Goal: Transaction & Acquisition: Purchase product/service

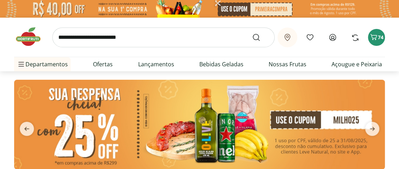
click at [331, 37] on icon at bounding box center [332, 37] width 8 height 8
click at [378, 38] on span "74" at bounding box center [381, 37] width 6 height 7
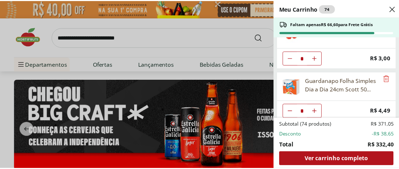
scroll to position [1029, 0]
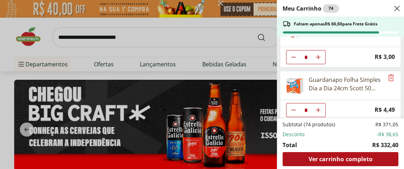
click at [24, 39] on div "Meu Carrinho 74 Faltam apenas R$ 66,60 para Frete Grátis Batata Inglesa Unidade…" at bounding box center [202, 84] width 404 height 169
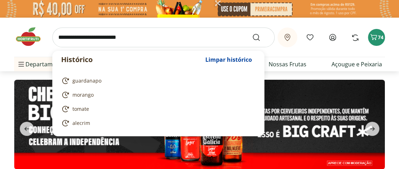
click at [76, 40] on input "search" at bounding box center [163, 38] width 222 height 20
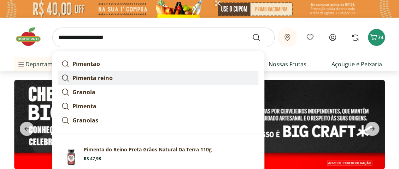
click at [105, 79] on strong "Pimenta reino" at bounding box center [92, 78] width 40 height 8
type input "**********"
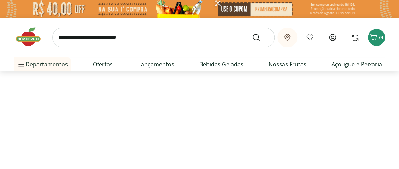
select select "**********"
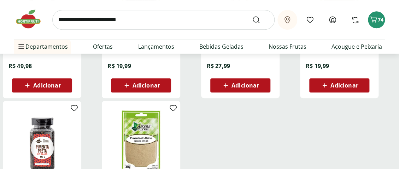
scroll to position [177, 0]
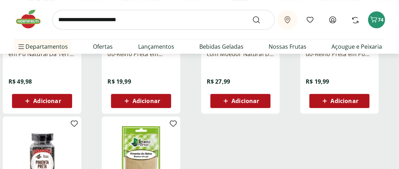
click at [144, 100] on span "Adicionar" at bounding box center [146, 101] width 28 height 6
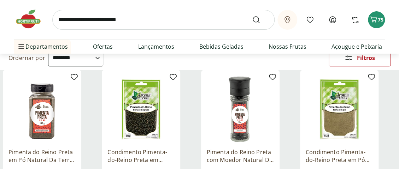
scroll to position [0, 0]
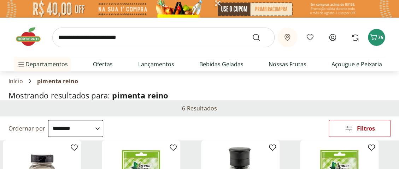
click at [69, 37] on input "search" at bounding box center [163, 38] width 222 height 20
type input "**********"
click at [252, 33] on button "Submit Search" at bounding box center [260, 37] width 17 height 8
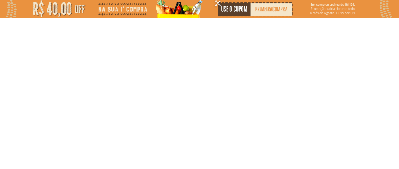
select select "**********"
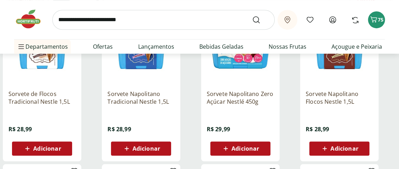
scroll to position [141, 0]
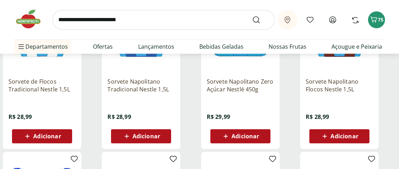
click at [333, 134] on span "Adicionar" at bounding box center [344, 137] width 28 height 6
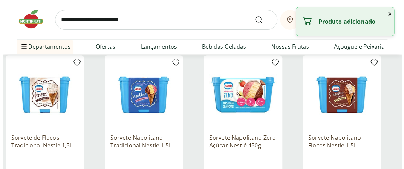
scroll to position [0, 0]
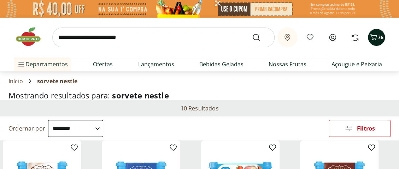
click at [377, 37] on icon "Carrinho" at bounding box center [373, 37] width 8 height 8
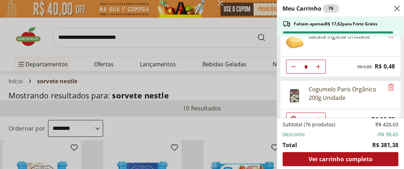
scroll to position [106, 0]
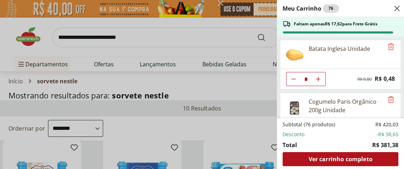
type input "**"
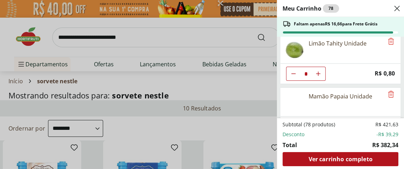
scroll to position [601, 0]
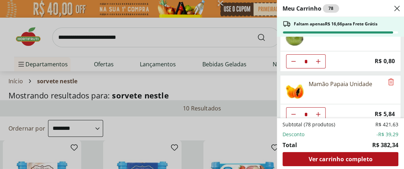
type input "**"
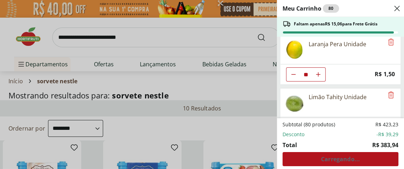
scroll to position [530, 0]
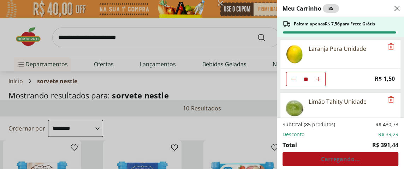
type input "**"
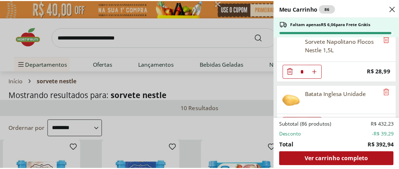
scroll to position [0, 0]
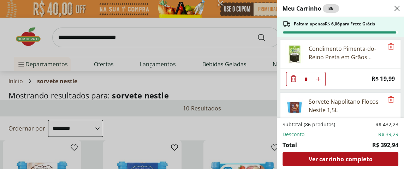
click at [26, 39] on div "Meu Carrinho 86 Faltam apenas R$ 6,06 para Frete Grátis Condimento Pimenta-do-R…" at bounding box center [202, 84] width 404 height 169
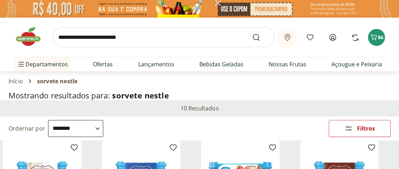
click at [25, 41] on img at bounding box center [31, 36] width 35 height 21
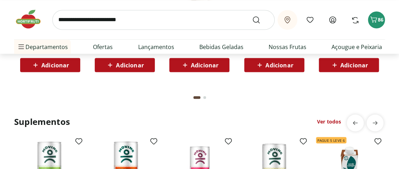
scroll to position [1342, 0]
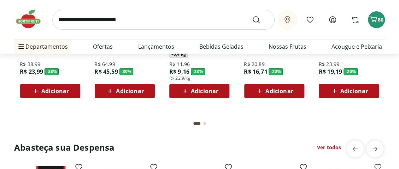
scroll to position [706, 0]
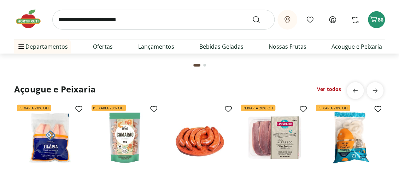
click at [72, 23] on input "search" at bounding box center [163, 20] width 222 height 20
type input "****"
click at [252, 16] on button "Submit Search" at bounding box center [260, 20] width 17 height 8
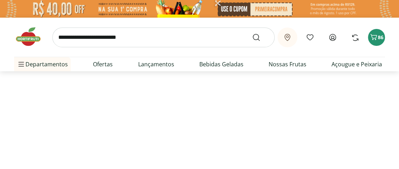
select select "**********"
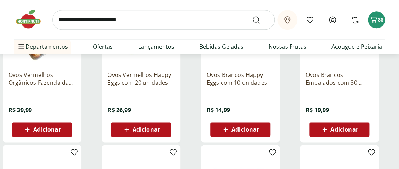
scroll to position [318, 0]
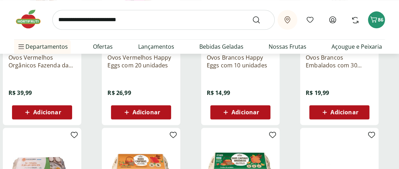
click at [341, 112] on span "Adicionar" at bounding box center [344, 113] width 28 height 6
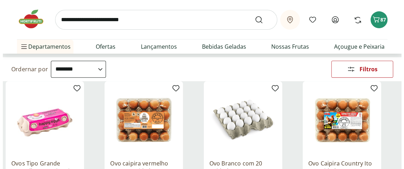
scroll to position [0, 0]
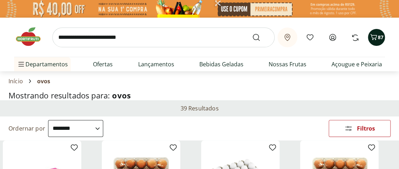
click at [378, 36] on span "87" at bounding box center [381, 37] width 6 height 7
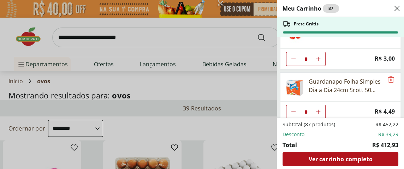
scroll to position [1187, 0]
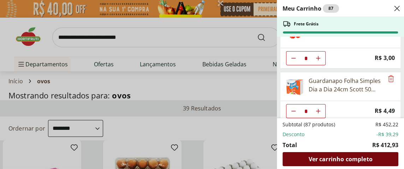
click at [332, 161] on span "Ver carrinho completo" at bounding box center [340, 159] width 64 height 6
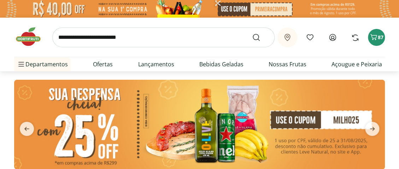
click at [91, 37] on input "search" at bounding box center [163, 38] width 222 height 20
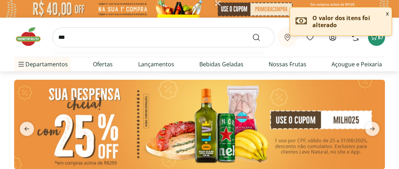
type input "***"
click at [252, 33] on button "Submit Search" at bounding box center [260, 37] width 17 height 8
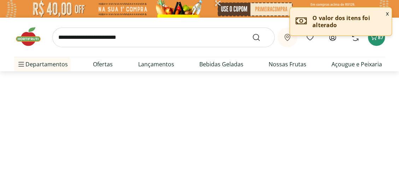
select select "**********"
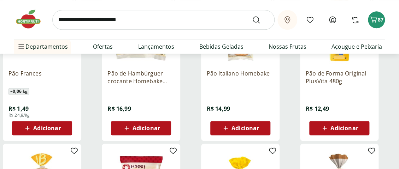
scroll to position [318, 0]
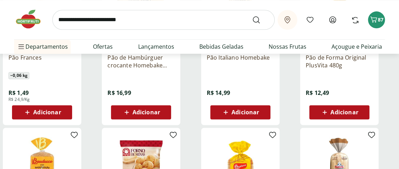
click at [36, 111] on span "Adicionar" at bounding box center [47, 113] width 28 height 6
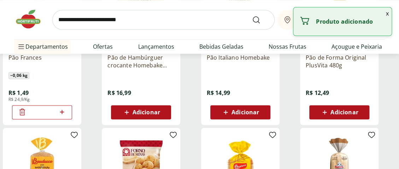
click at [62, 111] on icon at bounding box center [62, 112] width 4 height 4
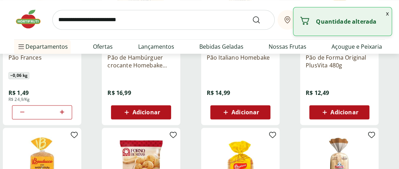
type input "*"
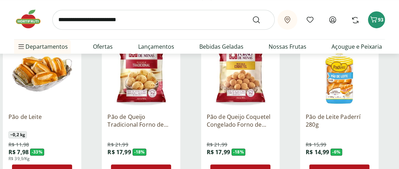
scroll to position [0, 0]
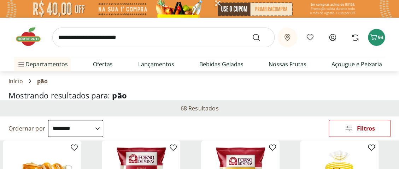
click at [122, 36] on input "search" at bounding box center [163, 38] width 222 height 20
type input "*********"
click at [252, 33] on button "Submit Search" at bounding box center [260, 37] width 17 height 8
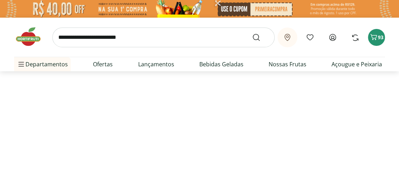
select select "**********"
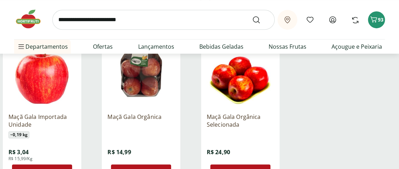
scroll to position [141, 0]
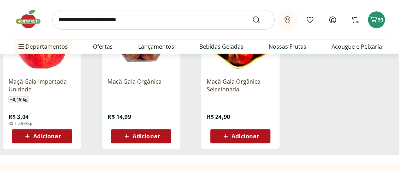
click at [48, 137] on span "Adicionar" at bounding box center [47, 137] width 28 height 6
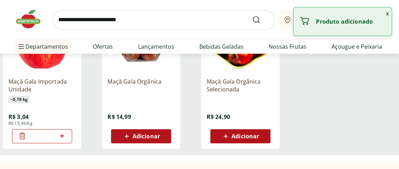
click at [63, 135] on icon at bounding box center [62, 136] width 4 height 4
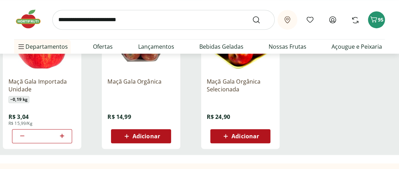
click at [61, 137] on icon at bounding box center [62, 136] width 9 height 8
type input "*"
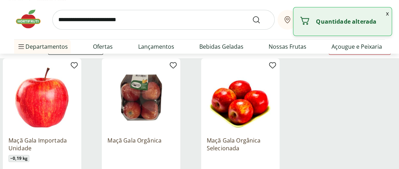
scroll to position [0, 0]
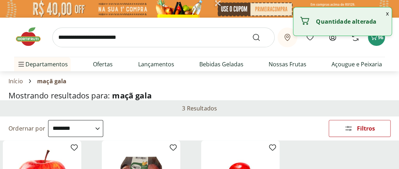
click at [73, 39] on input "search" at bounding box center [163, 38] width 222 height 20
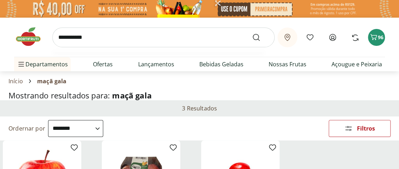
type input "**********"
click button "Submit Search" at bounding box center [260, 37] width 17 height 8
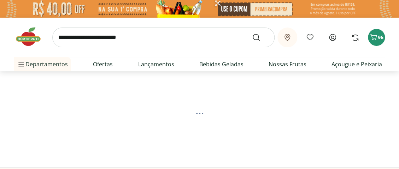
select select "**********"
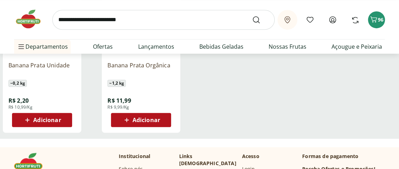
scroll to position [141, 0]
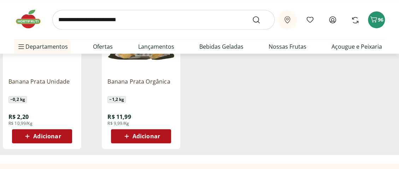
click at [36, 134] on span "Adicionar" at bounding box center [47, 137] width 28 height 6
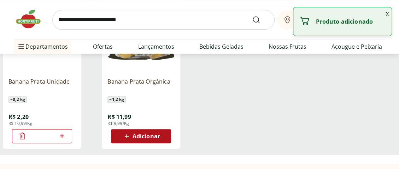
click at [61, 136] on icon at bounding box center [62, 136] width 9 height 8
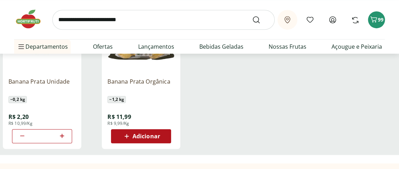
click at [61, 135] on icon at bounding box center [62, 136] width 9 height 8
type input "*"
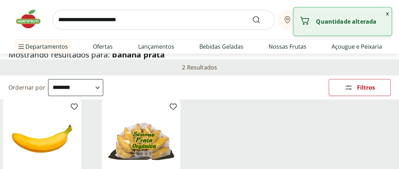
scroll to position [0, 0]
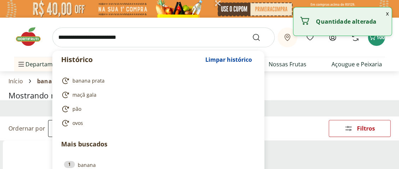
click at [74, 37] on input "search" at bounding box center [163, 38] width 222 height 20
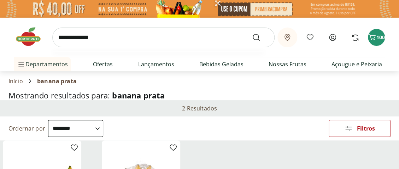
type input "**********"
click at [252, 33] on button "Submit Search" at bounding box center [260, 37] width 17 height 8
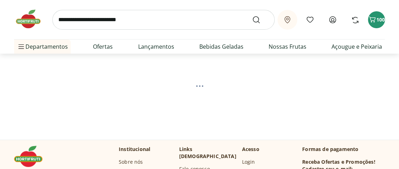
scroll to position [35, 0]
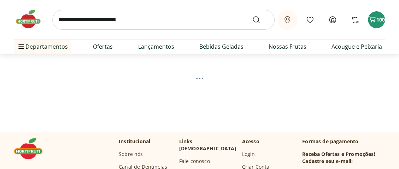
select select "**********"
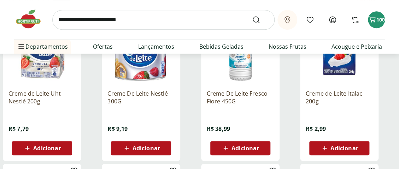
scroll to position [141, 0]
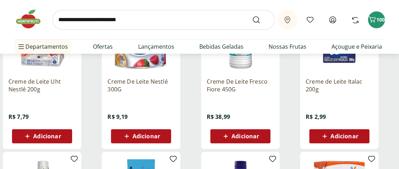
click at [41, 137] on span "Adicionar" at bounding box center [47, 137] width 28 height 6
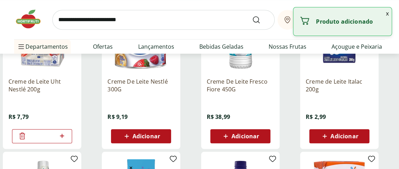
click at [61, 135] on icon at bounding box center [62, 136] width 9 height 8
type input "*"
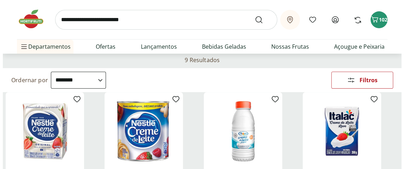
scroll to position [0, 0]
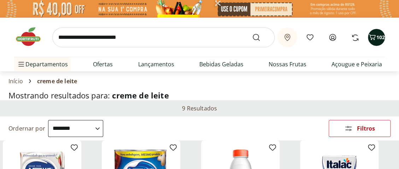
click at [378, 35] on span "102" at bounding box center [380, 37] width 8 height 7
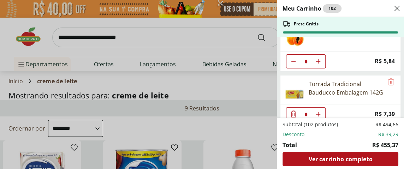
scroll to position [954, 0]
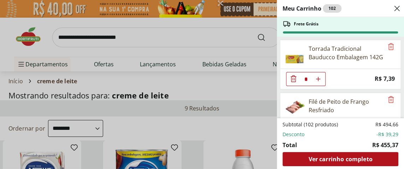
type input "*"
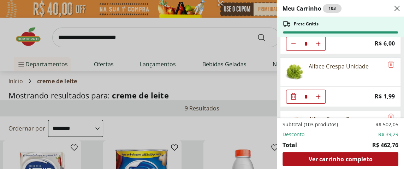
scroll to position [1060, 0]
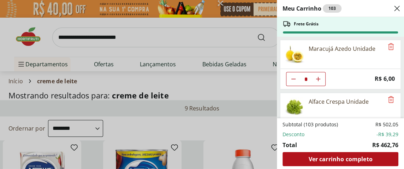
type input "**"
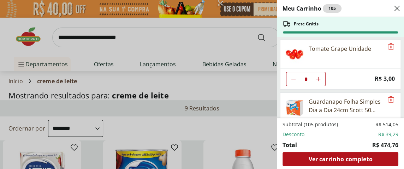
scroll to position [1398, 0]
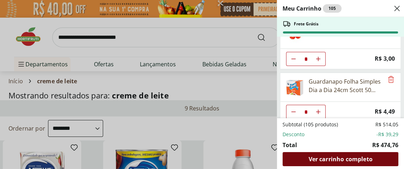
click at [331, 158] on span "Ver carrinho completo" at bounding box center [340, 159] width 64 height 6
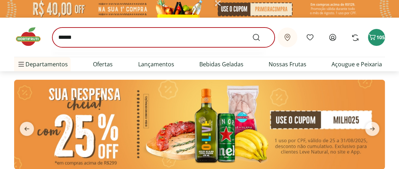
type input "******"
click at [252, 33] on button "Submit Search" at bounding box center [260, 37] width 17 height 8
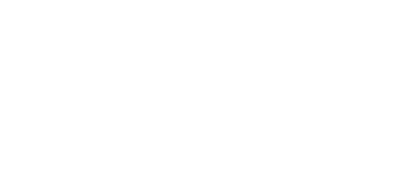
select select "**********"
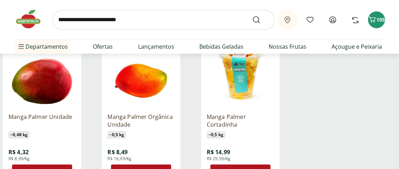
scroll to position [141, 0]
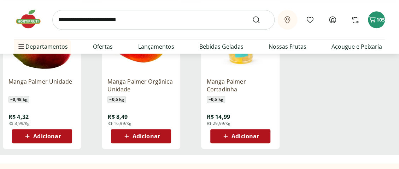
click at [39, 134] on span "Adicionar" at bounding box center [47, 137] width 28 height 6
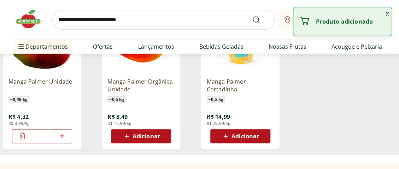
click at [61, 140] on icon at bounding box center [62, 136] width 9 height 8
type input "*"
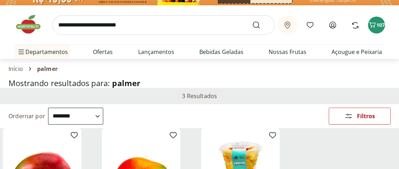
scroll to position [0, 0]
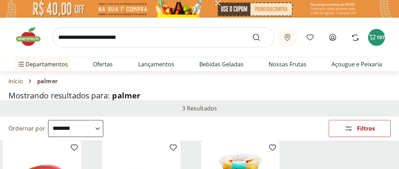
click at [29, 39] on img at bounding box center [31, 36] width 35 height 21
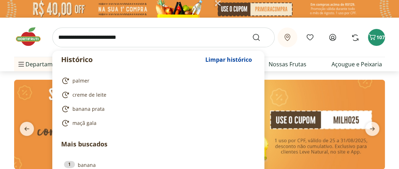
click at [69, 36] on input "search" at bounding box center [163, 38] width 222 height 20
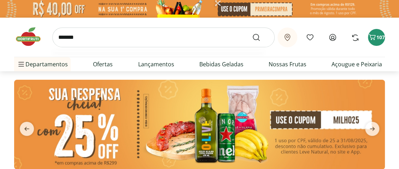
type input "*******"
click at [252, 33] on button "Submit Search" at bounding box center [260, 37] width 17 height 8
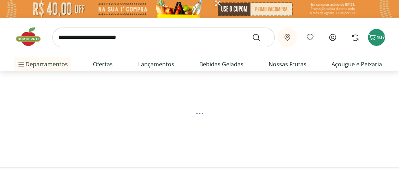
select select "**********"
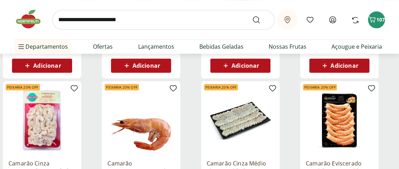
scroll to position [247, 0]
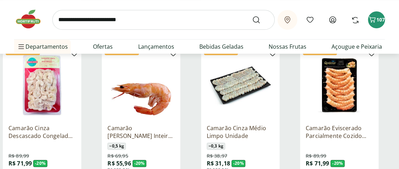
click at [238, 92] on img at bounding box center [240, 85] width 67 height 67
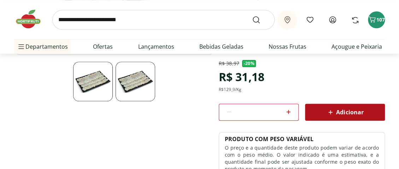
scroll to position [177, 0]
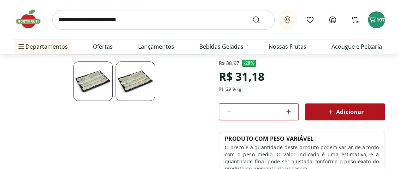
click at [288, 111] on icon at bounding box center [288, 111] width 8 height 8
type input "*"
click at [329, 110] on icon at bounding box center [330, 112] width 8 height 8
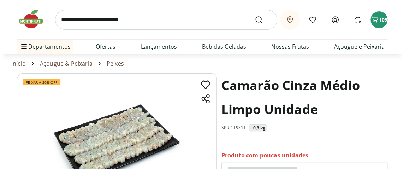
scroll to position [0, 0]
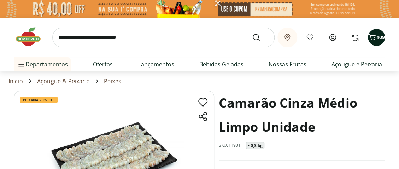
click at [377, 38] on span "109" at bounding box center [380, 37] width 8 height 7
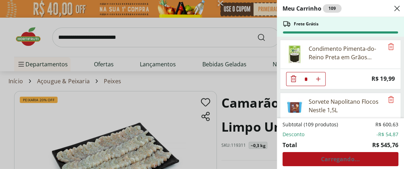
scroll to position [71, 0]
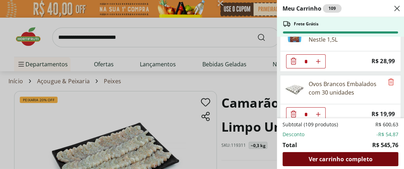
click at [336, 158] on span "Ver carrinho completo" at bounding box center [340, 159] width 64 height 6
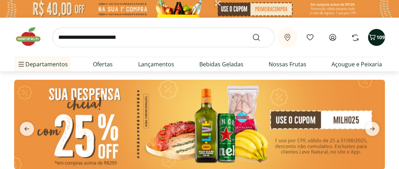
click at [374, 37] on icon "Carrinho" at bounding box center [372, 37] width 8 height 8
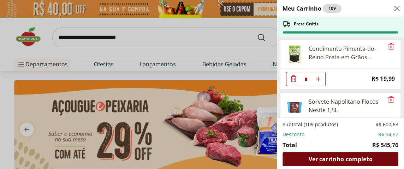
click at [341, 158] on span "Ver carrinho completo" at bounding box center [340, 159] width 64 height 6
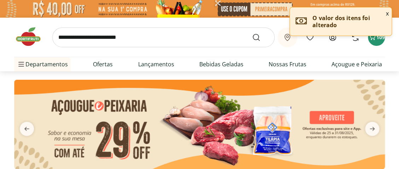
click at [76, 36] on input "search" at bounding box center [163, 38] width 222 height 20
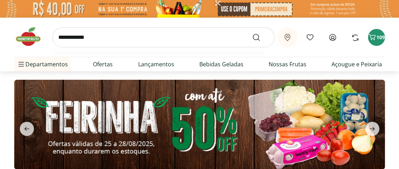
type input "**********"
click at [252, 33] on button "Submit Search" at bounding box center [260, 37] width 17 height 8
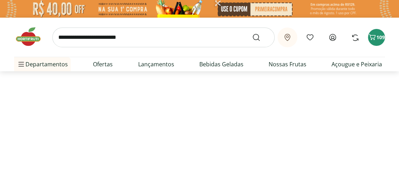
select select "**********"
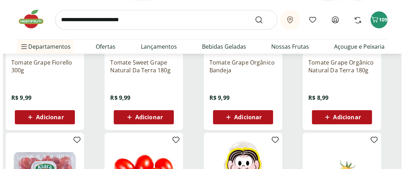
scroll to position [141, 0]
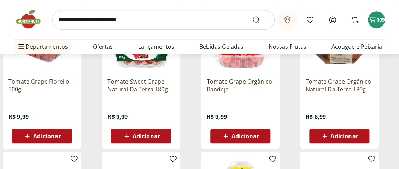
click at [41, 135] on span "Adicionar" at bounding box center [47, 137] width 28 height 6
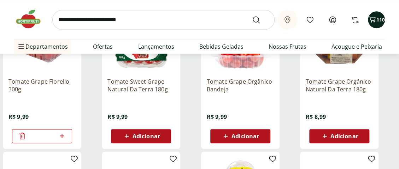
click at [377, 19] on span "110" at bounding box center [380, 19] width 8 height 7
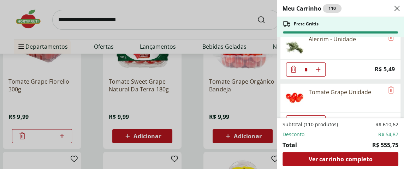
scroll to position [1519, 0]
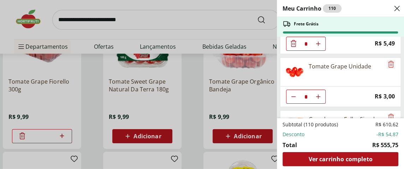
click at [388, 60] on icon "Remove" at bounding box center [391, 64] width 8 height 8
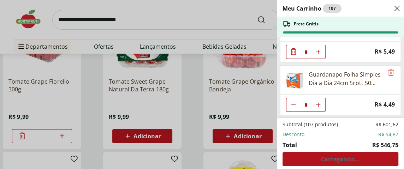
scroll to position [1503, 0]
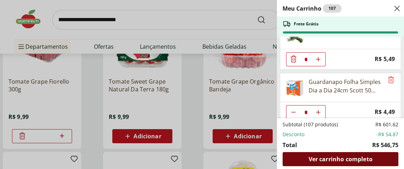
click at [336, 158] on span "Ver carrinho completo" at bounding box center [340, 159] width 64 height 6
